Goal: Task Accomplishment & Management: Manage account settings

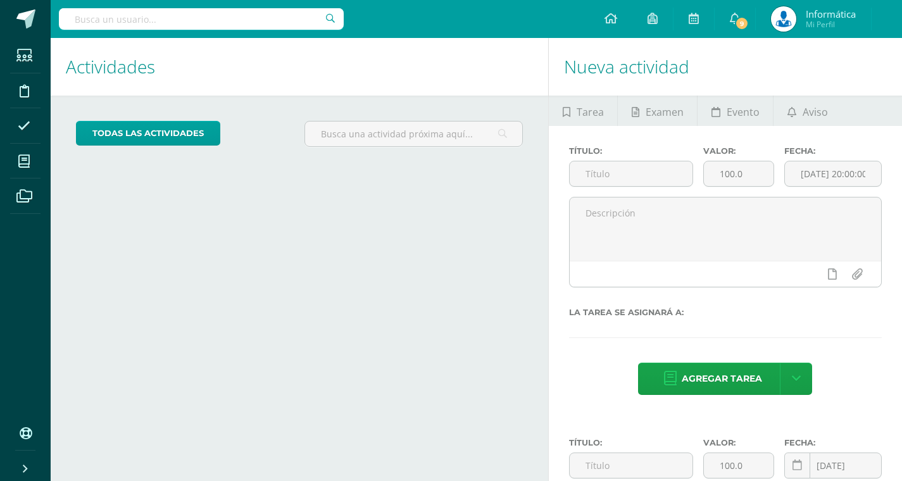
click at [28, 159] on icon at bounding box center [23, 161] width 11 height 13
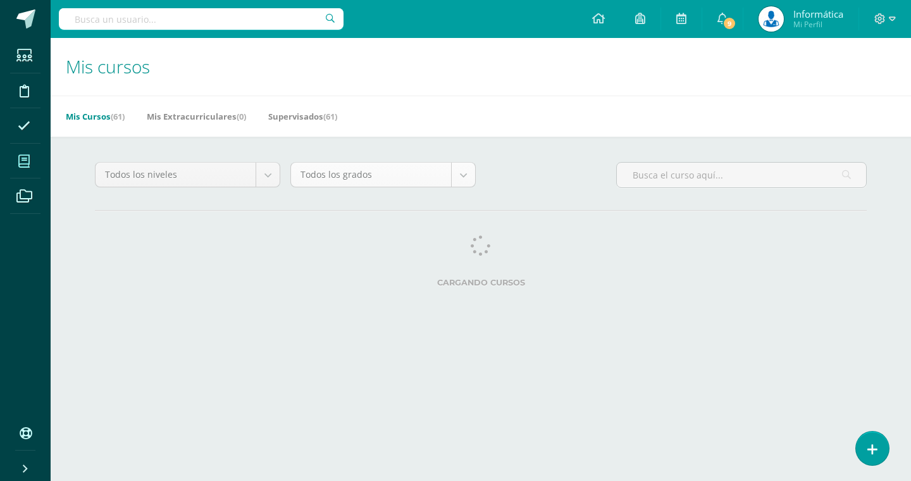
click at [422, 173] on body "Estudiantes Disciplina Asistencia Mis cursos Archivos Soporte Centro de ayuda Ú…" at bounding box center [455, 159] width 911 height 318
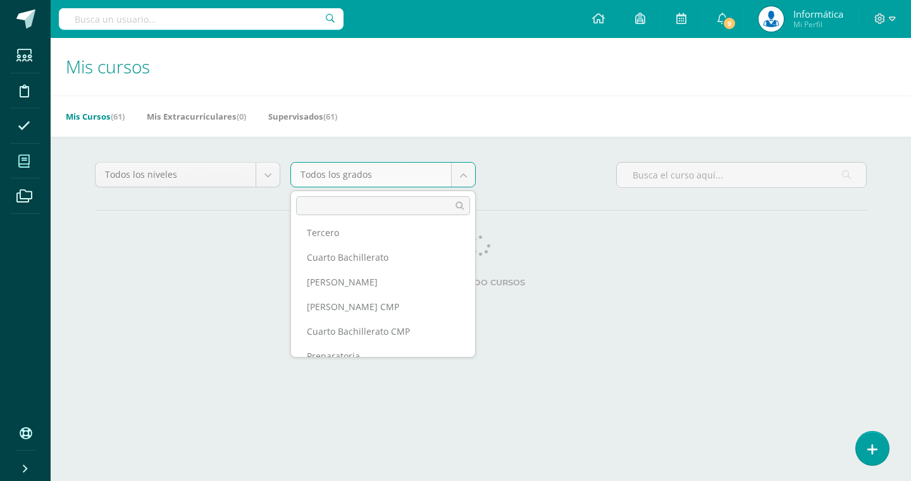
scroll to position [211, 0]
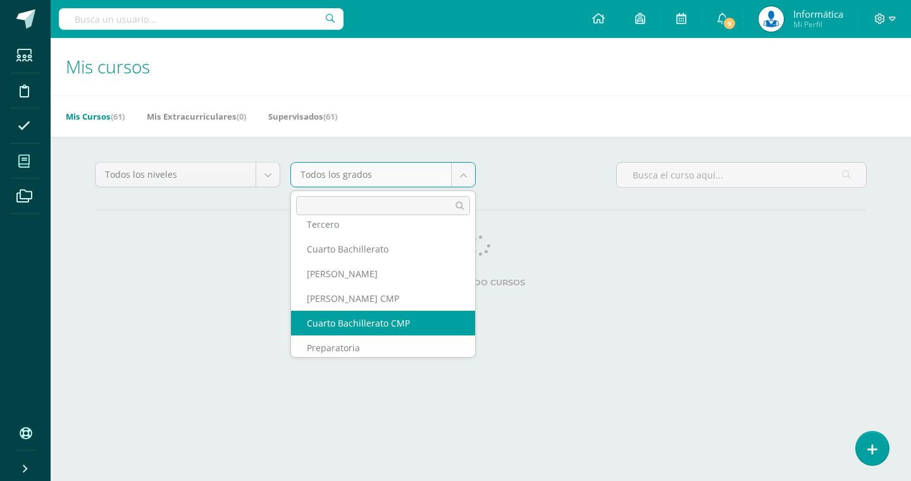
select select "13"
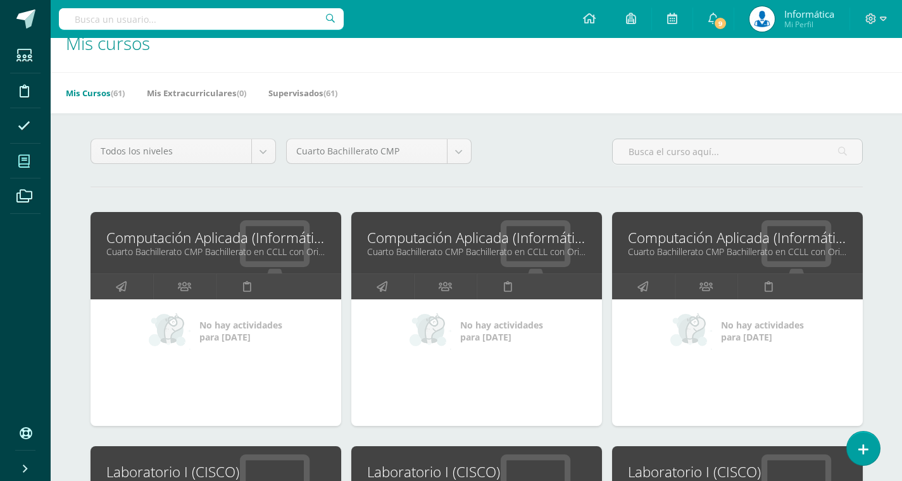
scroll to position [29, 0]
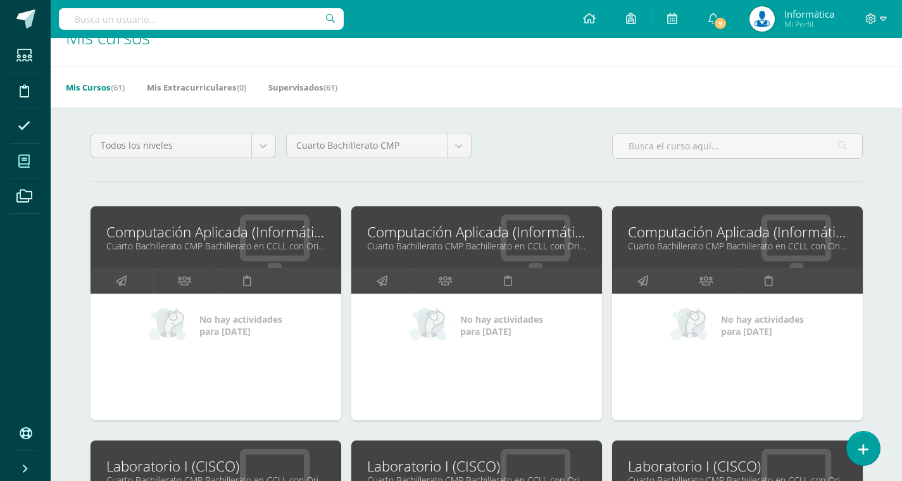
click at [503, 231] on link "Computación Aplicada (Informática)" at bounding box center [476, 232] width 219 height 20
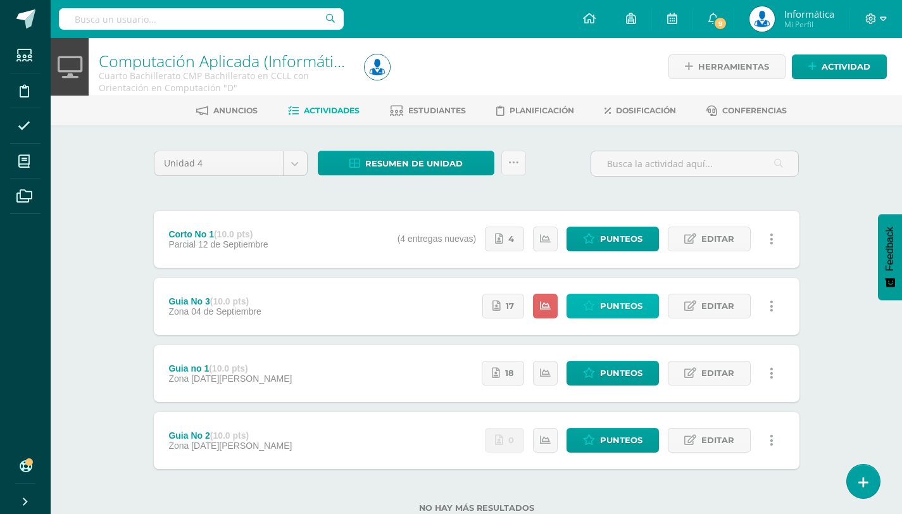
click at [601, 309] on span "Punteos" at bounding box center [621, 305] width 42 height 23
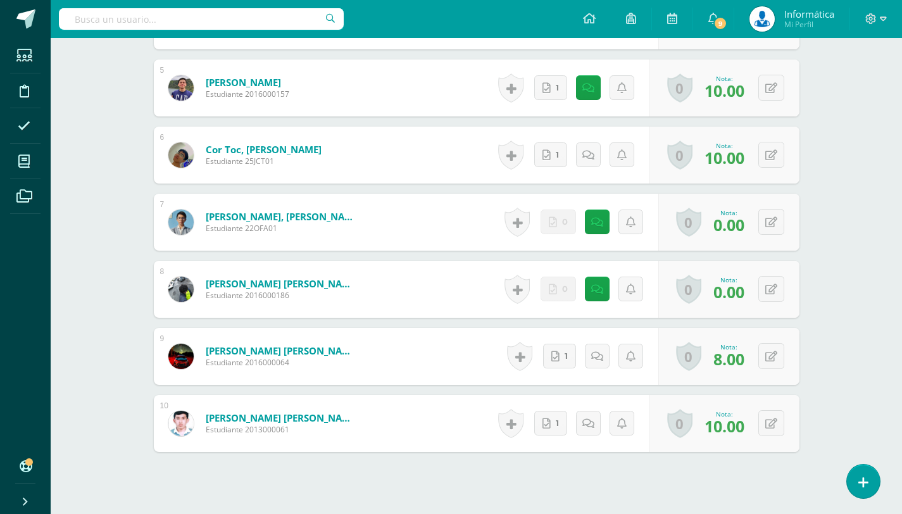
scroll to position [664, 0]
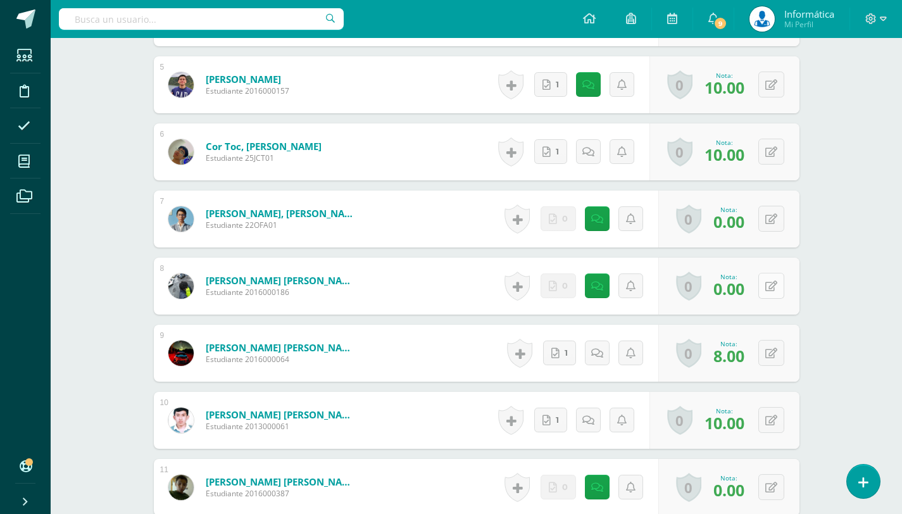
click at [777, 285] on button at bounding box center [771, 286] width 26 height 26
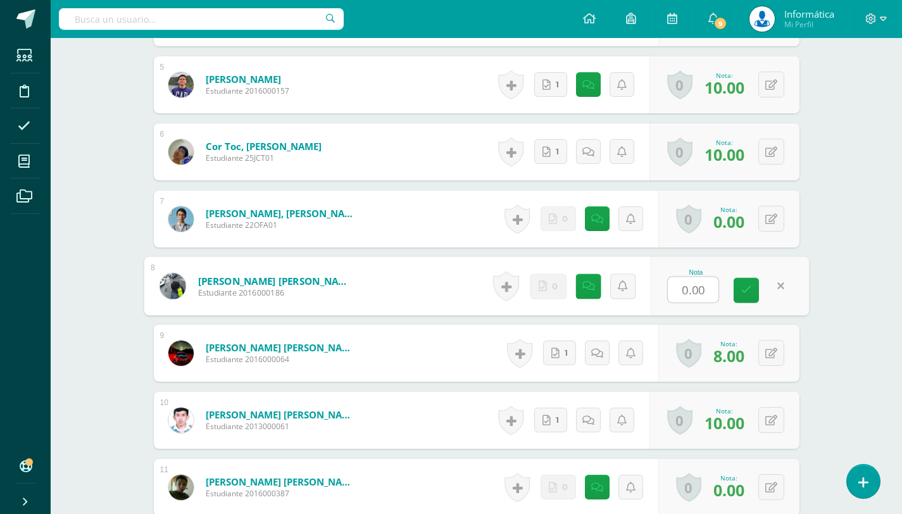
scroll to position [665, 0]
type input "10"
click at [839, 268] on div "Computación Aplicada (Informática) Cuarto Bachillerato CMP Bachillerato en CCLL…" at bounding box center [476, 316] width 851 height 1886
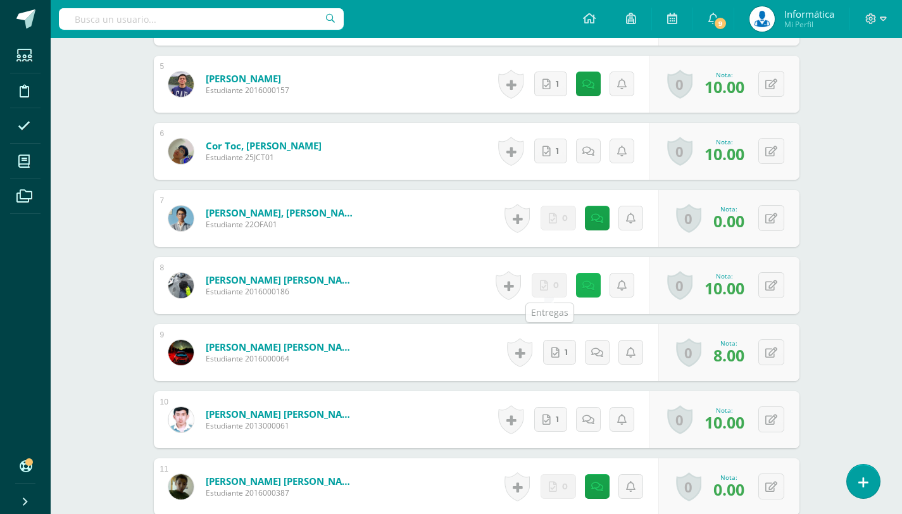
click at [591, 284] on icon at bounding box center [588, 285] width 12 height 11
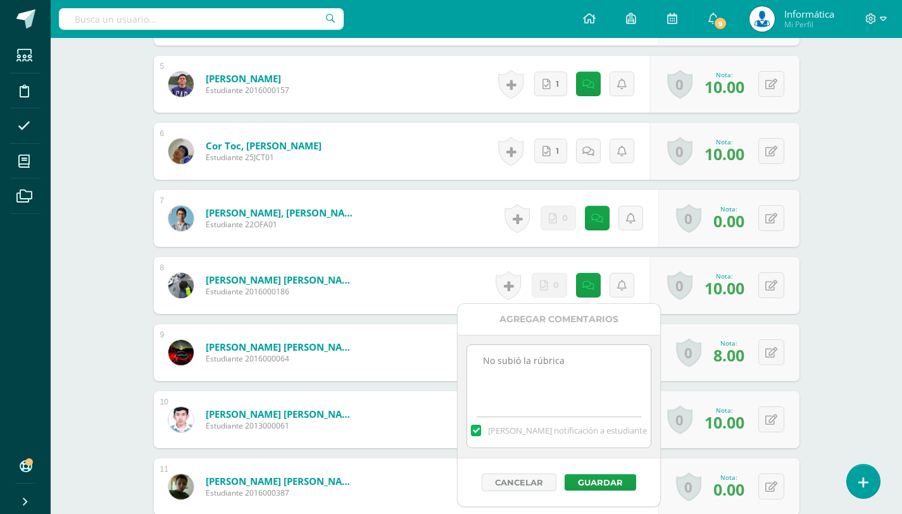
drag, startPoint x: 600, startPoint y: 363, endPoint x: 405, endPoint y: 353, distance: 195.2
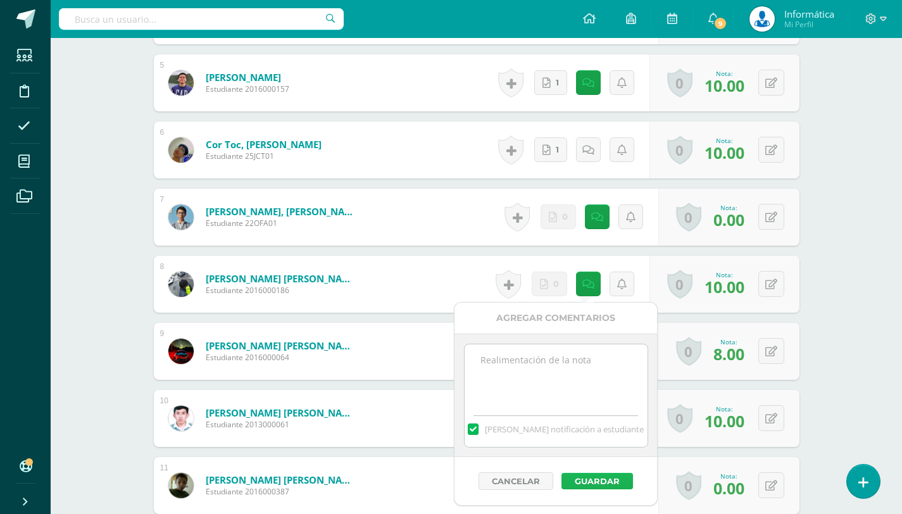
click at [606, 475] on button "Guardar" at bounding box center [597, 481] width 72 height 16
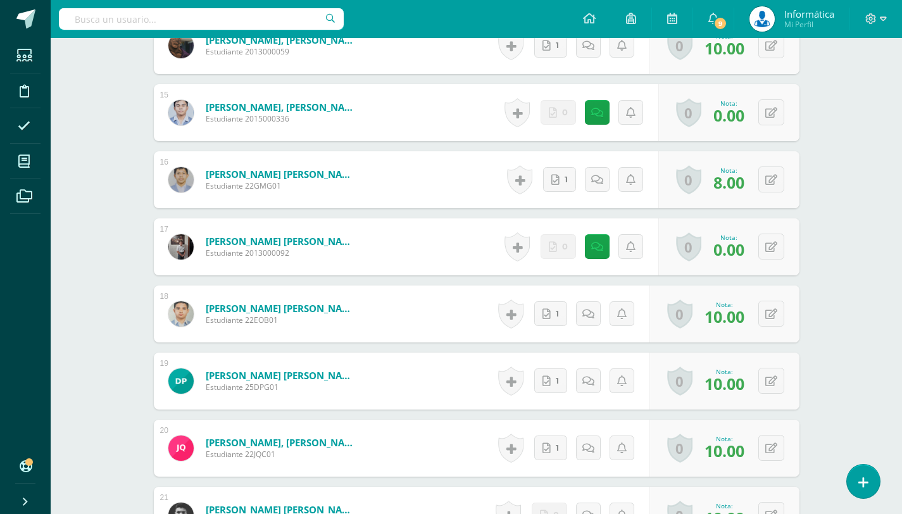
scroll to position [1291, 0]
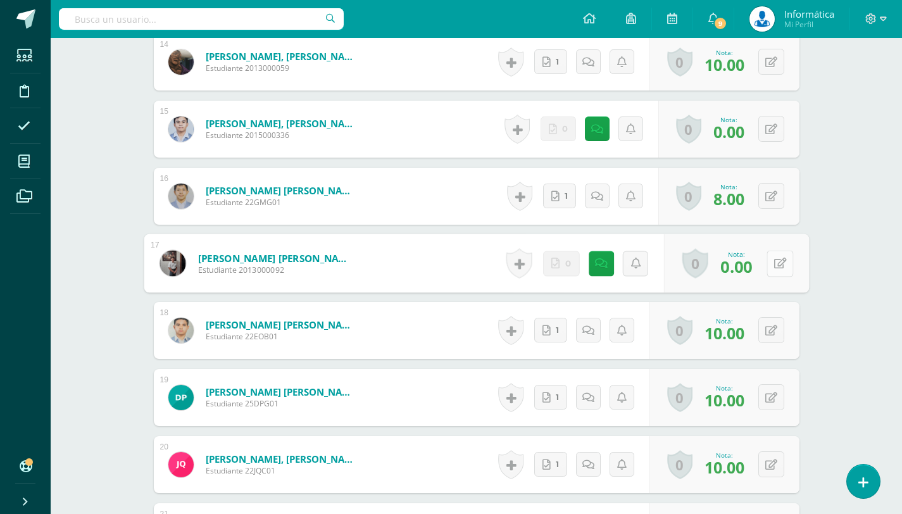
click at [766, 267] on button at bounding box center [779, 263] width 27 height 27
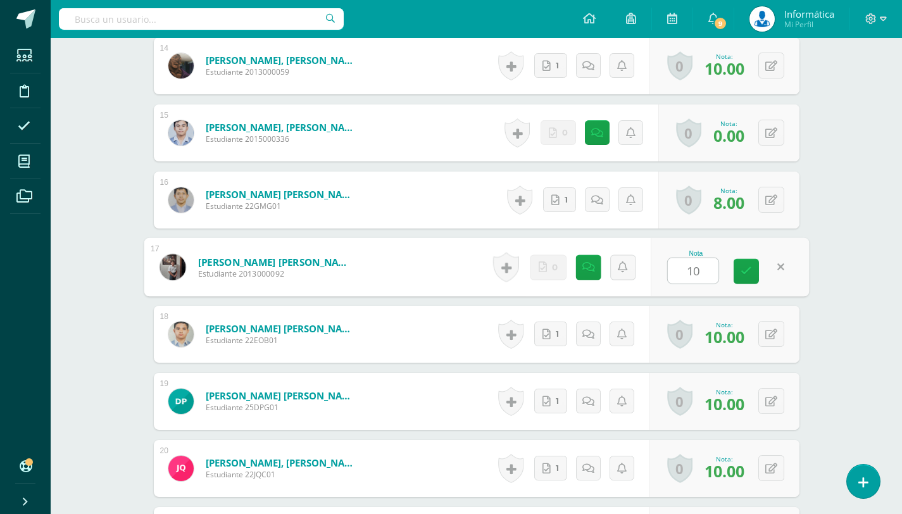
type input "10"
click at [878, 247] on div "Computación Aplicada (Informática) Cuarto Bachillerato CMP Bachillerato en CCLL…" at bounding box center [476, 65] width 851 height 2629
drag, startPoint x: 595, startPoint y: 267, endPoint x: 587, endPoint y: 266, distance: 8.3
click at [594, 267] on link at bounding box center [588, 266] width 25 height 25
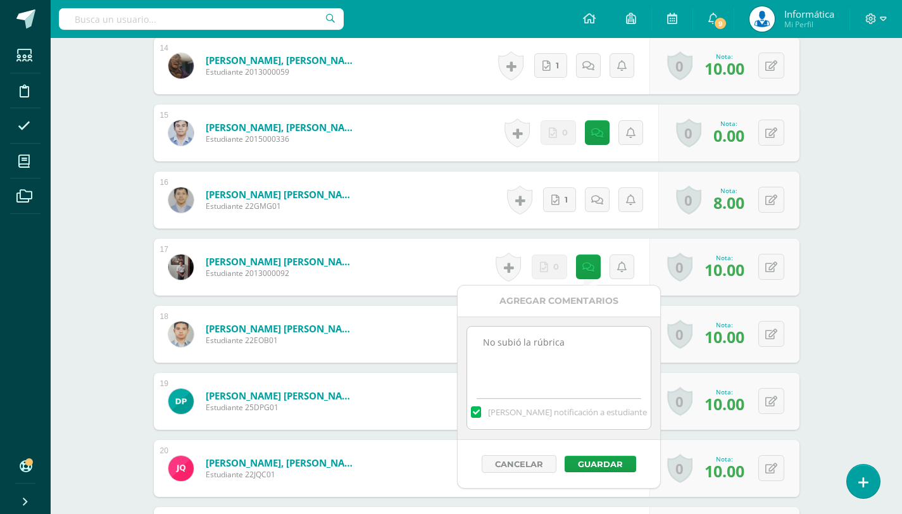
drag, startPoint x: 528, startPoint y: 340, endPoint x: 365, endPoint y: 334, distance: 164.0
click at [339, 323] on body "El comentario ha sido guardado. Estudiantes Disciplina Asistencia Mis cursos Ar…" at bounding box center [451, 46] width 902 height 2666
click at [606, 465] on button "Guardar" at bounding box center [601, 464] width 72 height 16
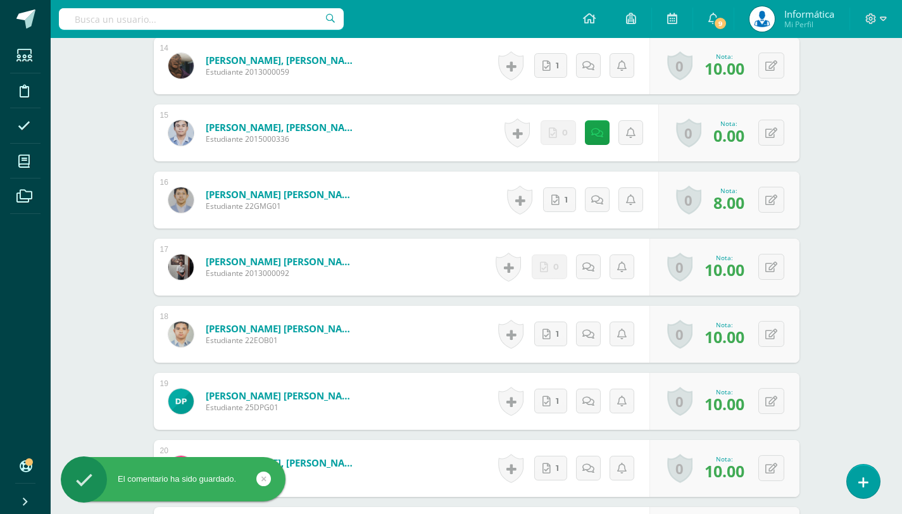
click at [825, 296] on div "Computación Aplicada (Informática) Cuarto Bachillerato CMP Bachillerato en CCLL…" at bounding box center [476, 65] width 851 height 2629
